Goal: Transaction & Acquisition: Book appointment/travel/reservation

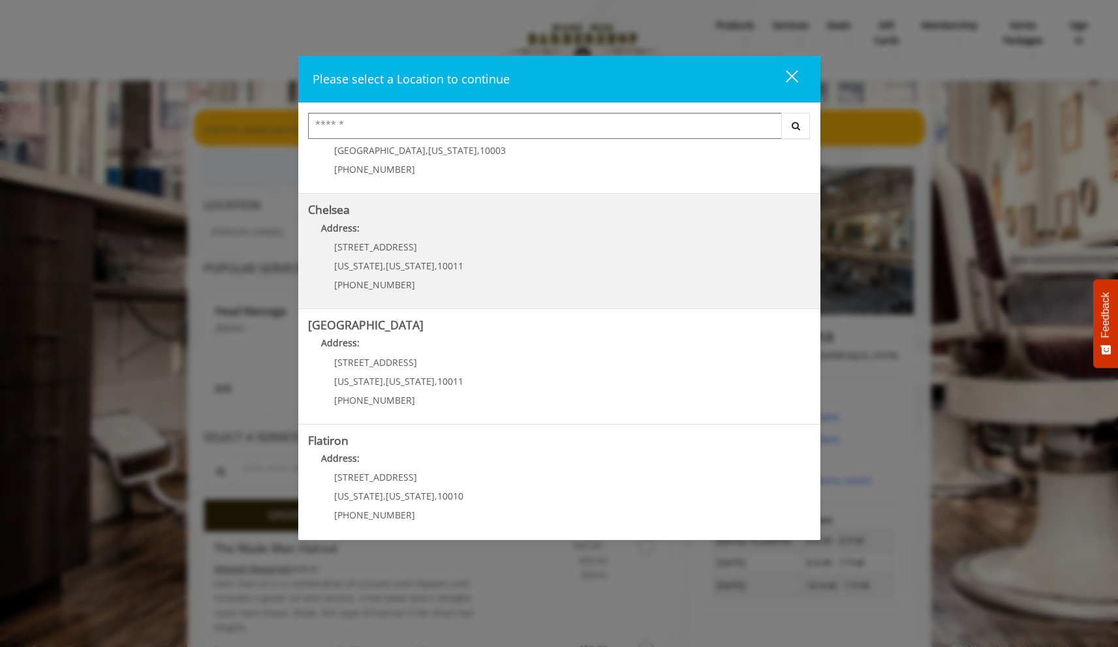
scroll to position [78, 0]
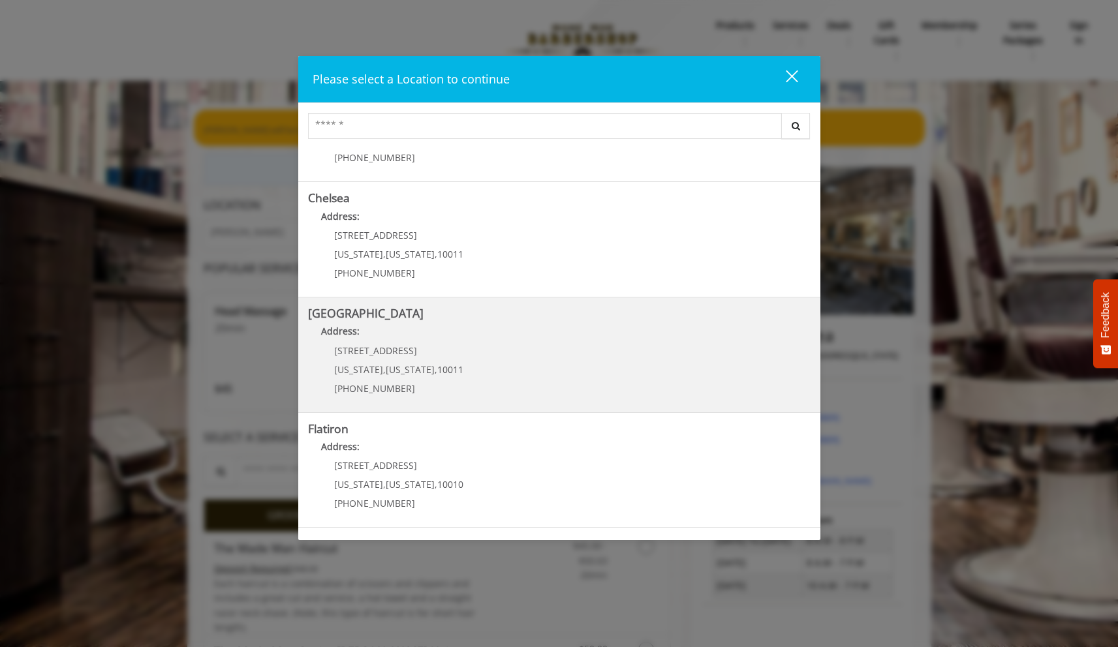
click at [494, 353] on Street "Chelsea 15th Street Address: 267 W 15th St New York , New York , 10011 (646) 85…" at bounding box center [559, 354] width 502 height 95
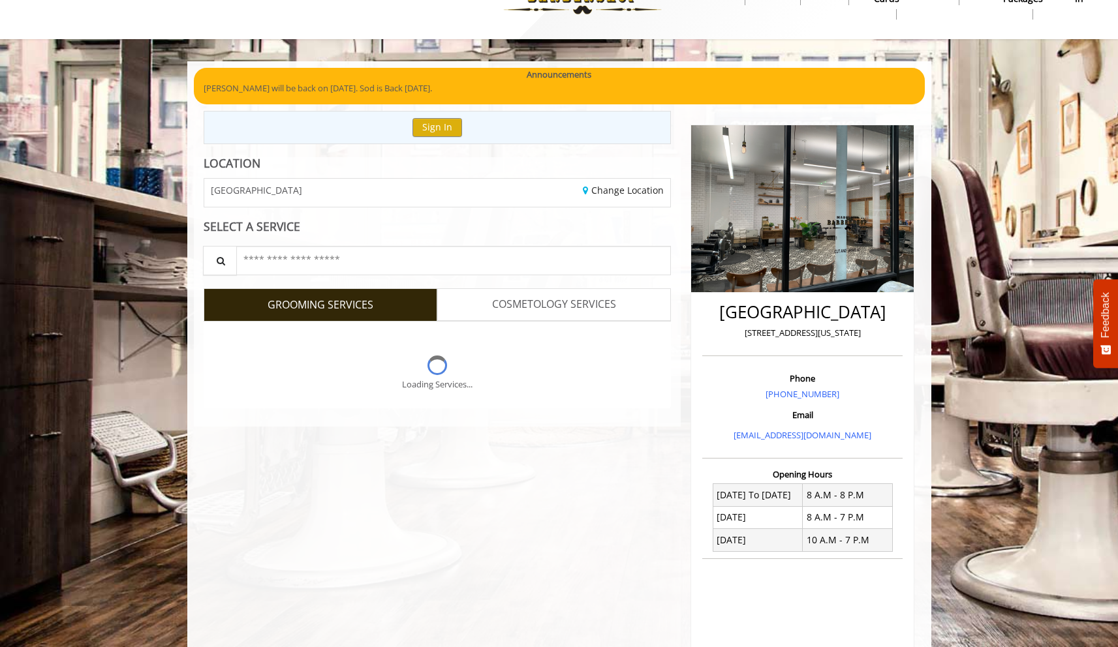
scroll to position [43, 0]
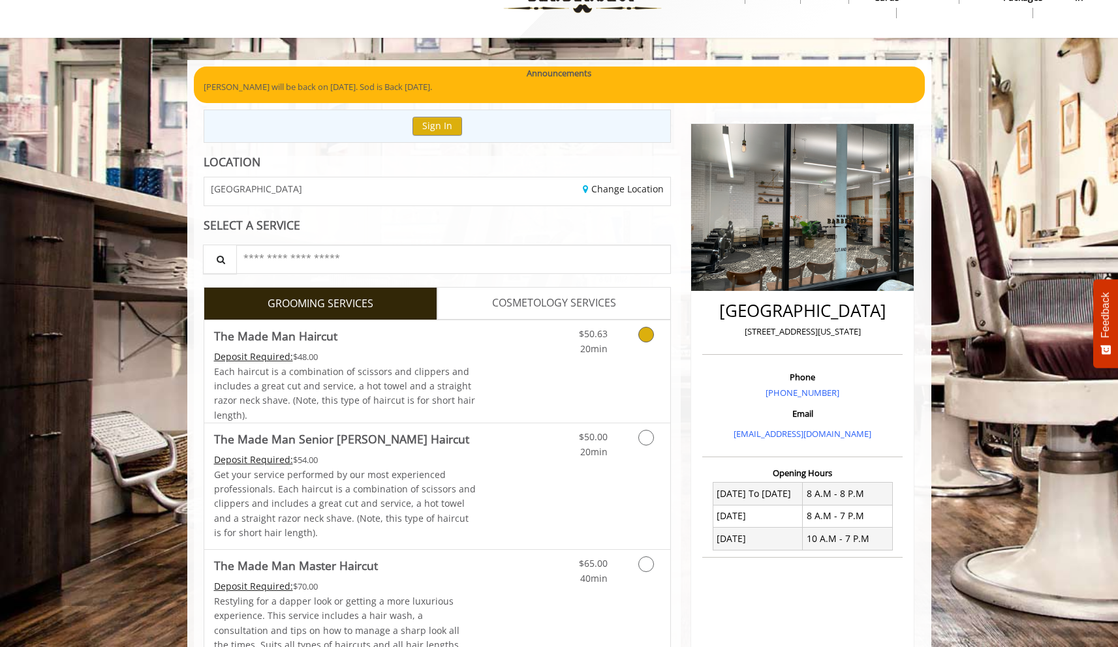
click at [567, 348] on link "$50.63 20min" at bounding box center [580, 338] width 54 height 36
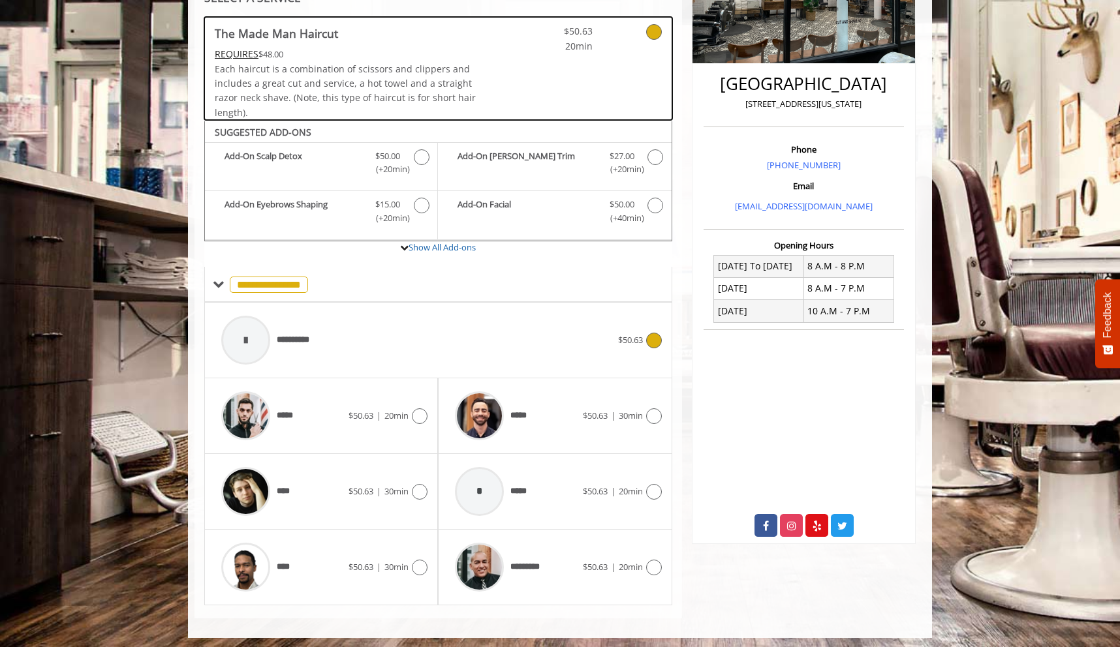
scroll to position [275, 0]
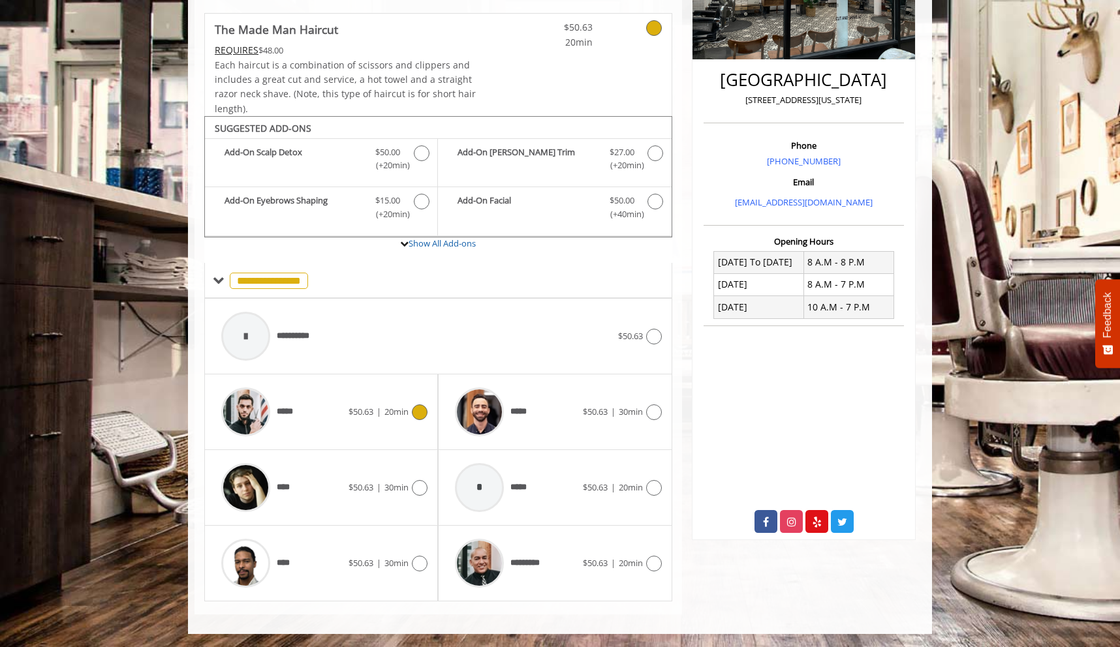
click at [395, 425] on div "***** $50.63 | 20min" at bounding box center [321, 412] width 213 height 62
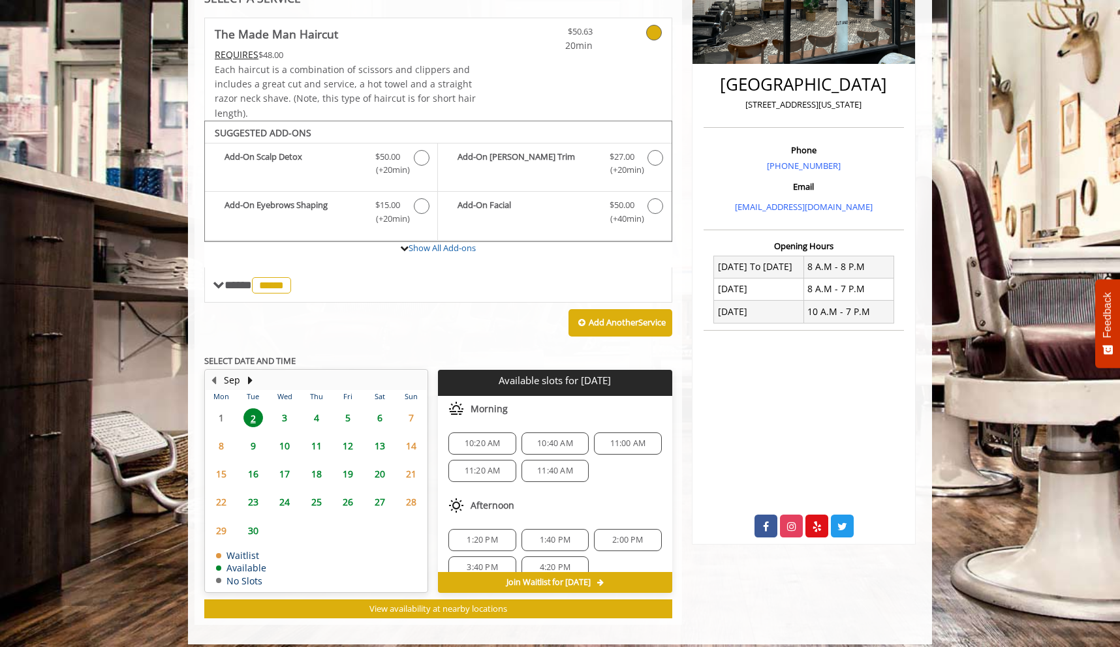
scroll to position [280, 0]
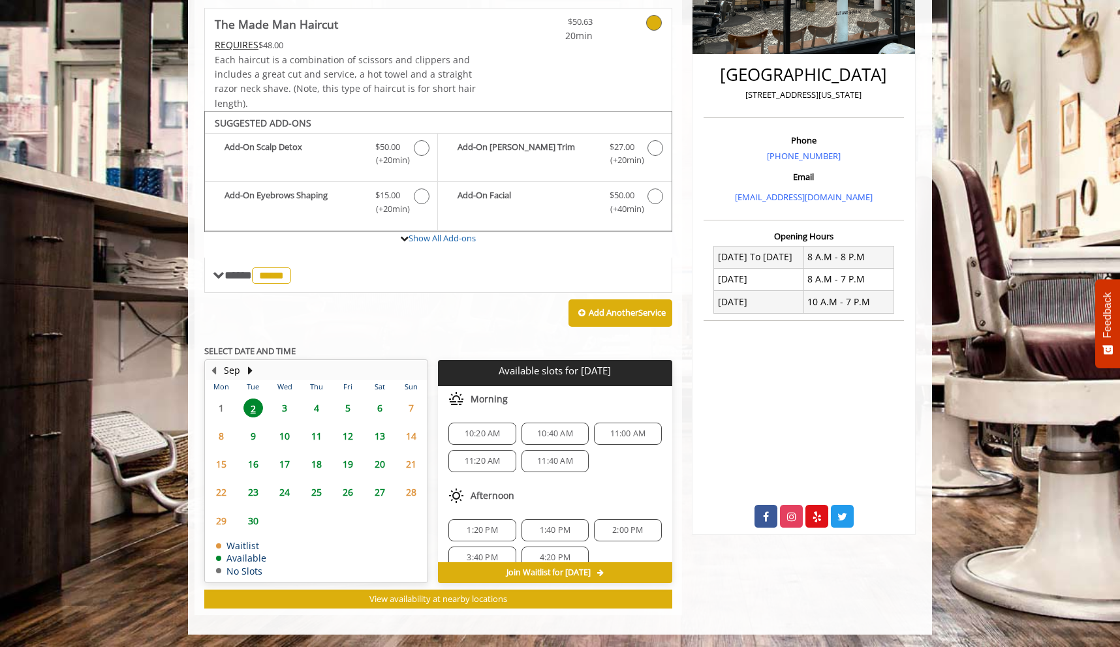
click at [313, 407] on span "4" at bounding box center [317, 408] width 20 height 19
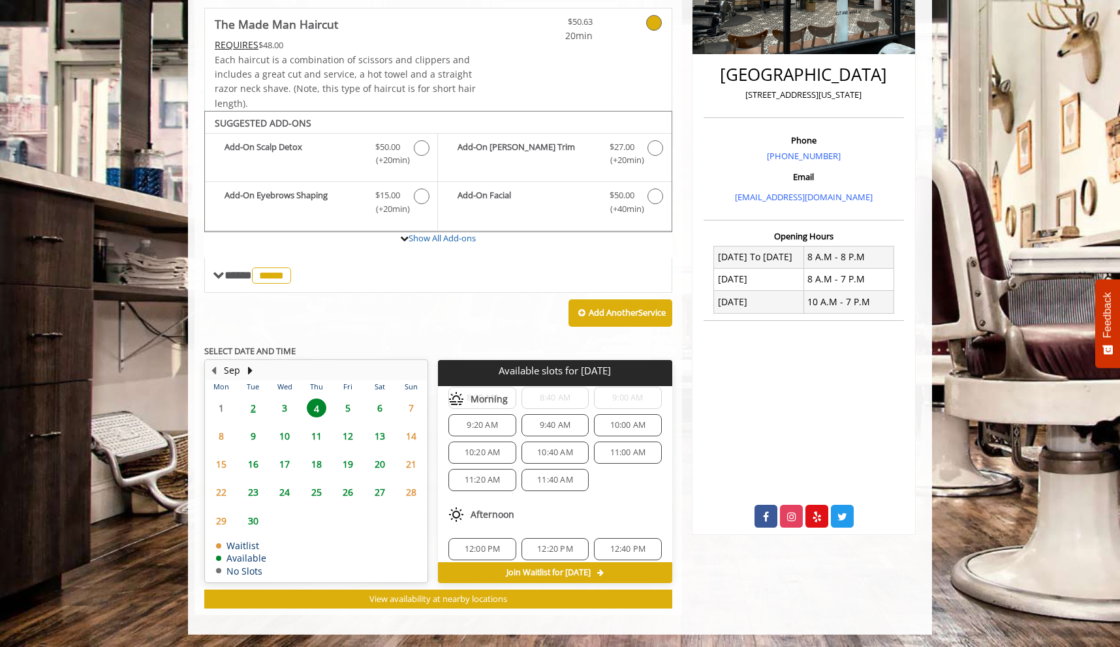
scroll to position [26, 0]
click at [493, 494] on span "11:20 AM" at bounding box center [483, 490] width 36 height 10
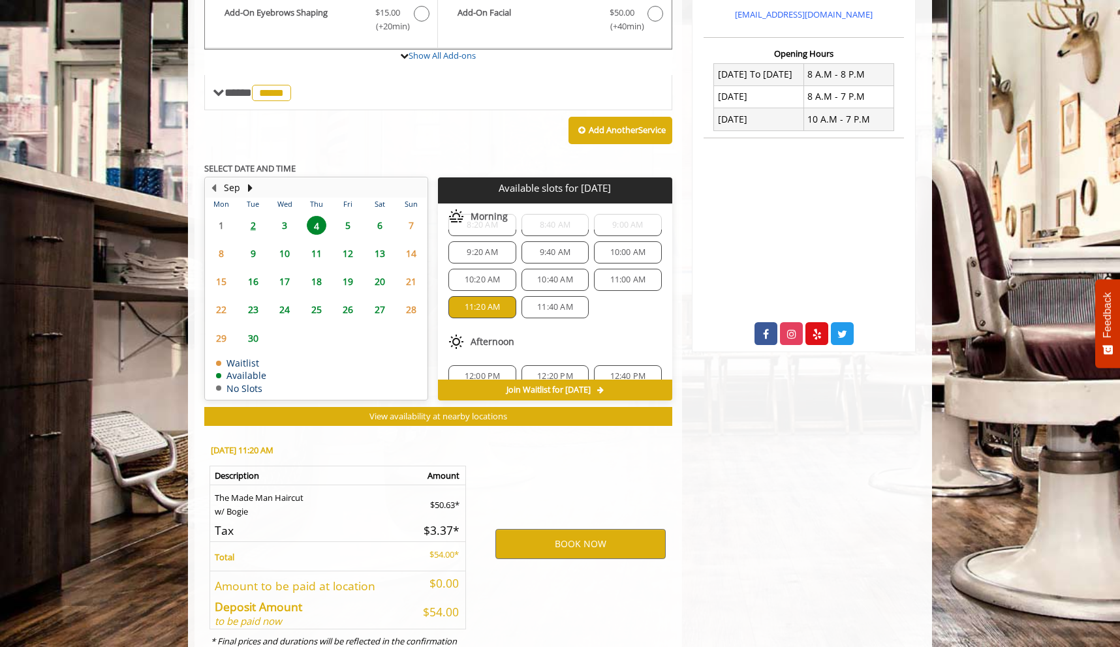
scroll to position [515, 0]
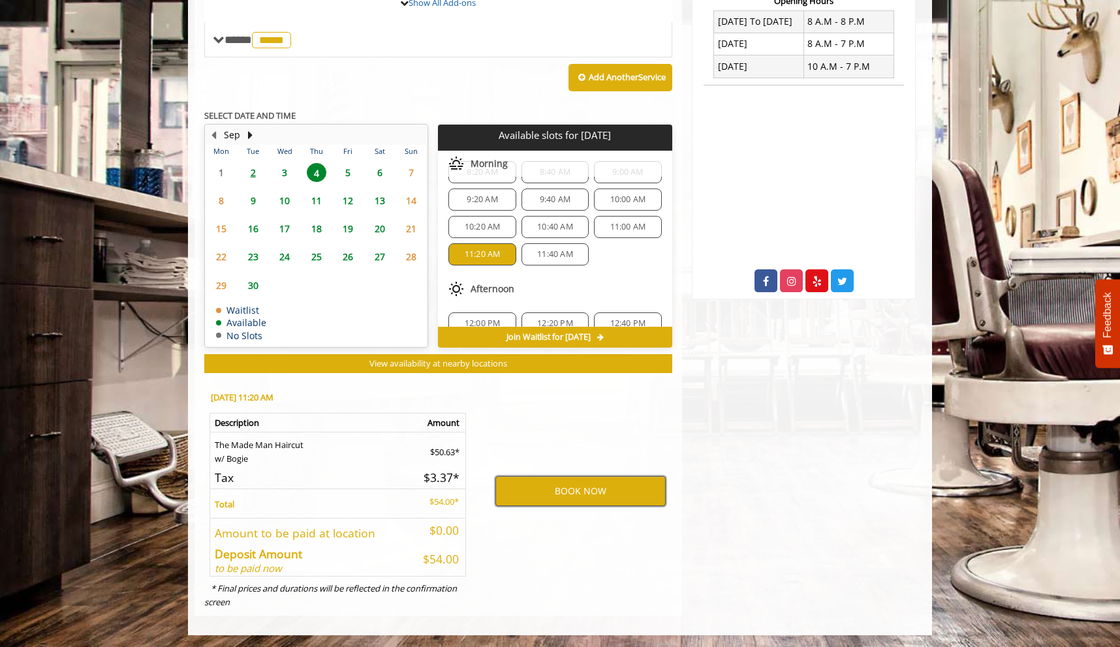
click at [547, 498] on button "BOOK NOW" at bounding box center [580, 491] width 170 height 30
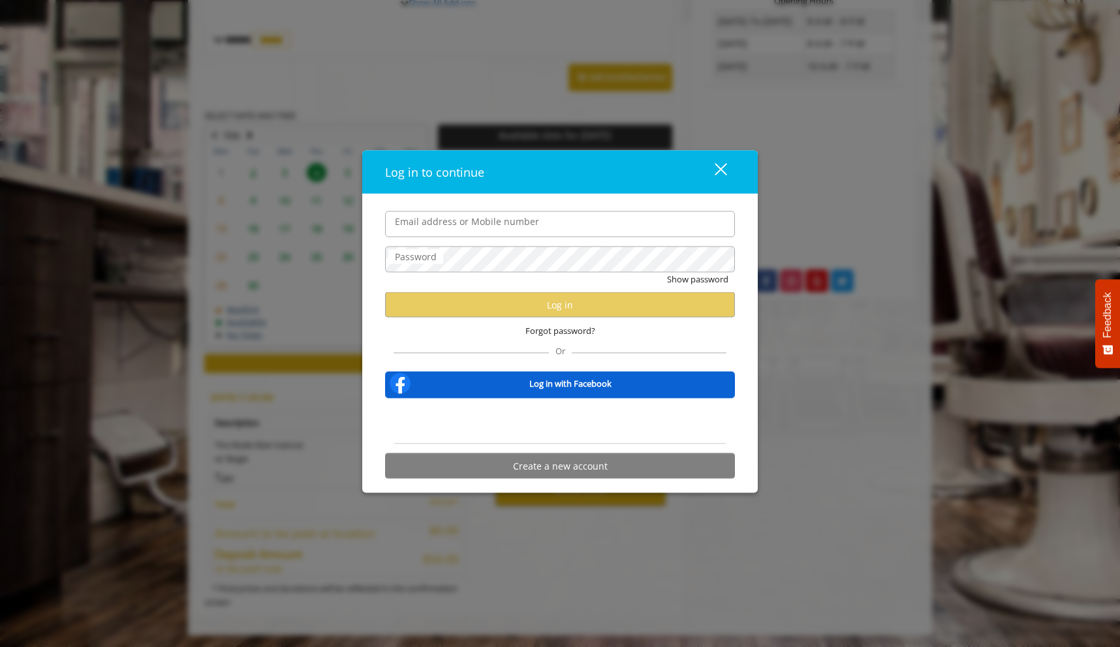
click at [524, 230] on input "Email address or Mobile number" at bounding box center [560, 224] width 350 height 26
type input "**********"
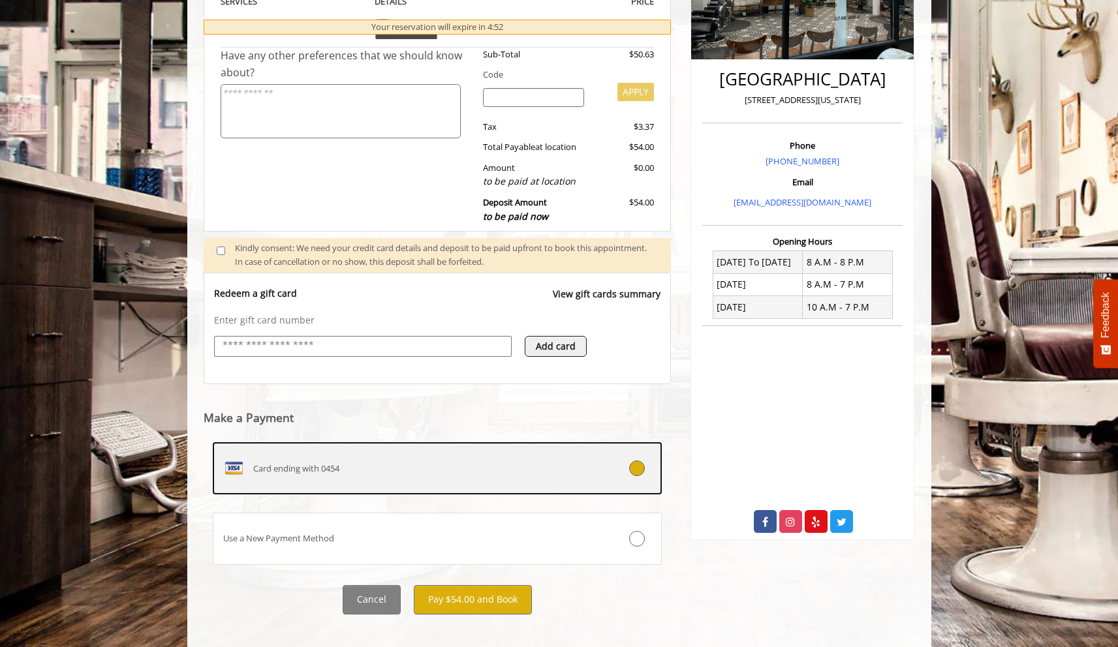
scroll to position [288, 0]
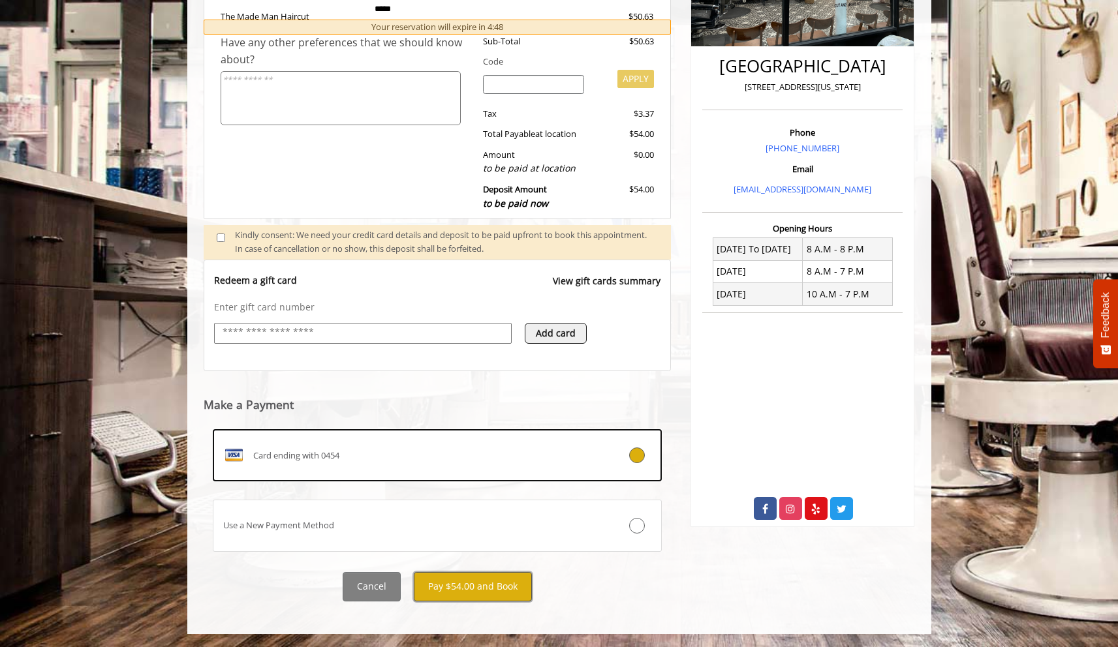
click at [452, 589] on button "Pay $54.00 and Book" at bounding box center [473, 586] width 118 height 29
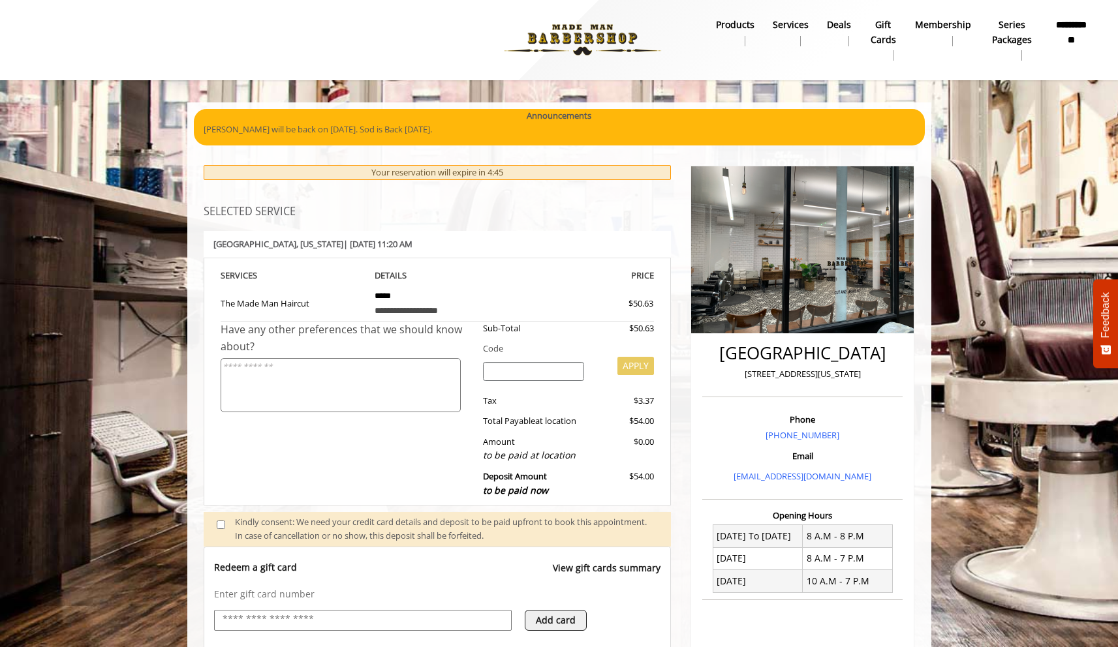
scroll to position [0, 0]
